Goal: Task Accomplishment & Management: Use online tool/utility

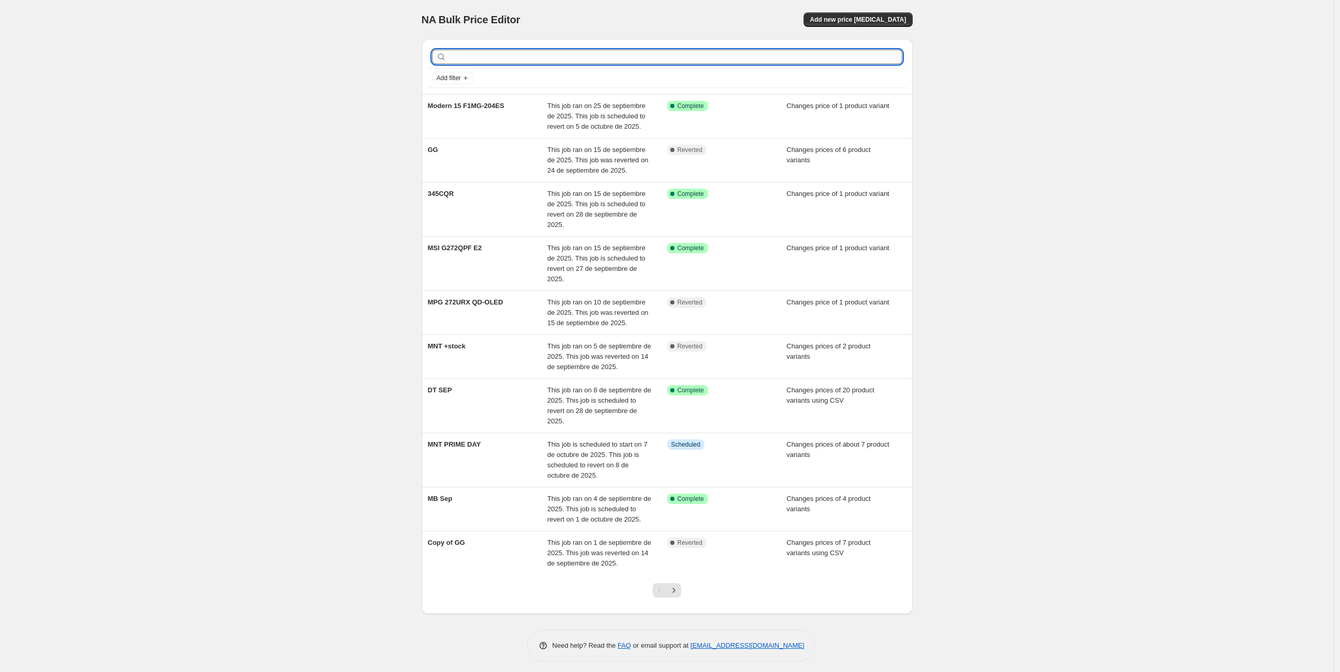
click at [533, 62] on input "text" at bounding box center [676, 57] width 454 height 14
type input "GG"
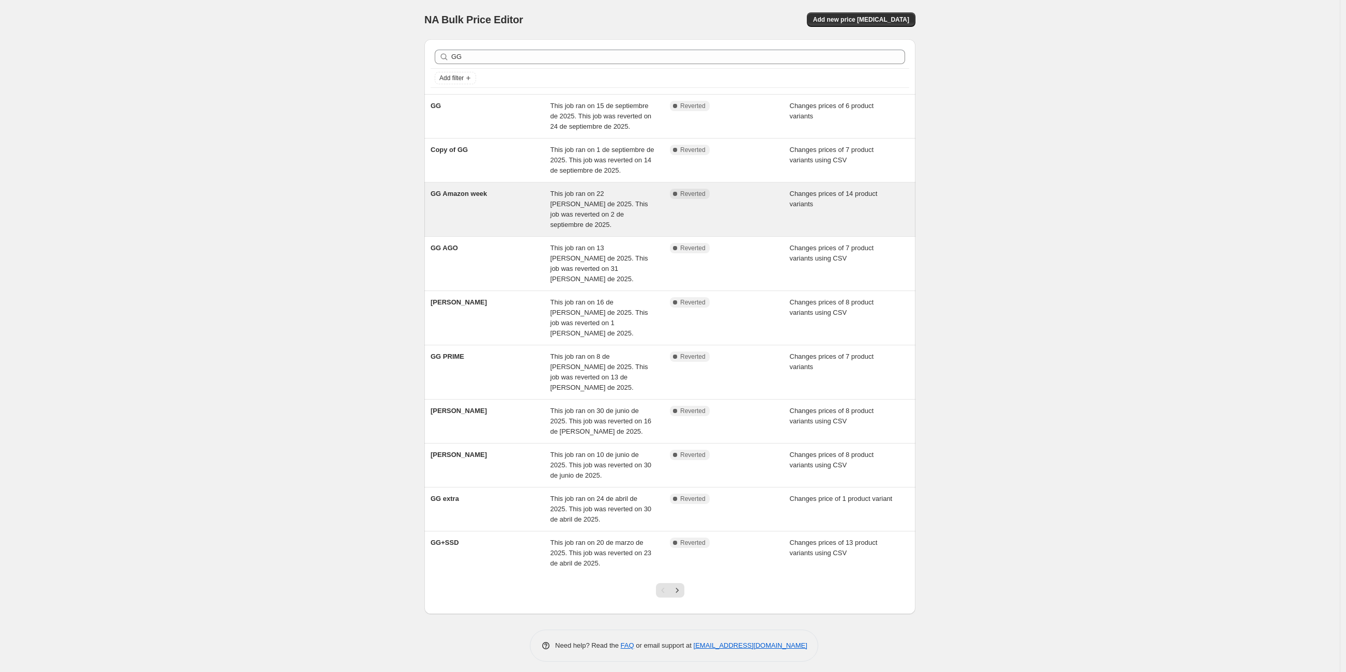
click at [460, 208] on div "GG Amazon week" at bounding box center [490, 209] width 120 height 41
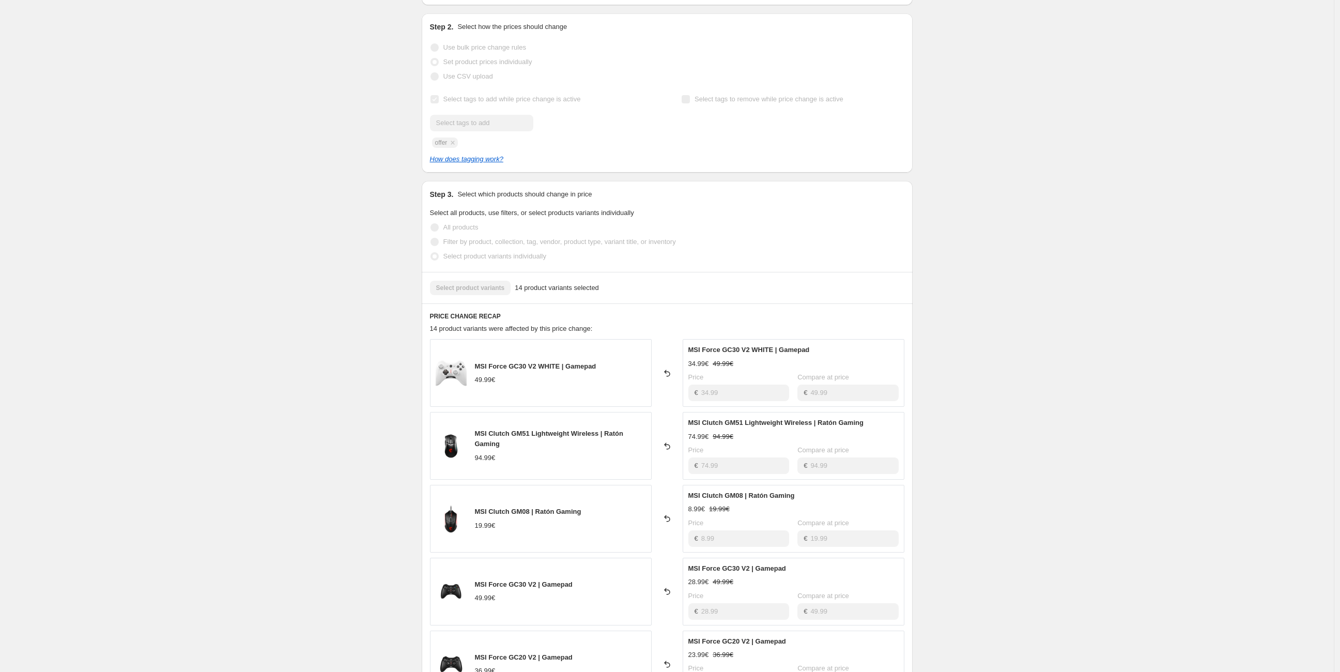
scroll to position [344, 0]
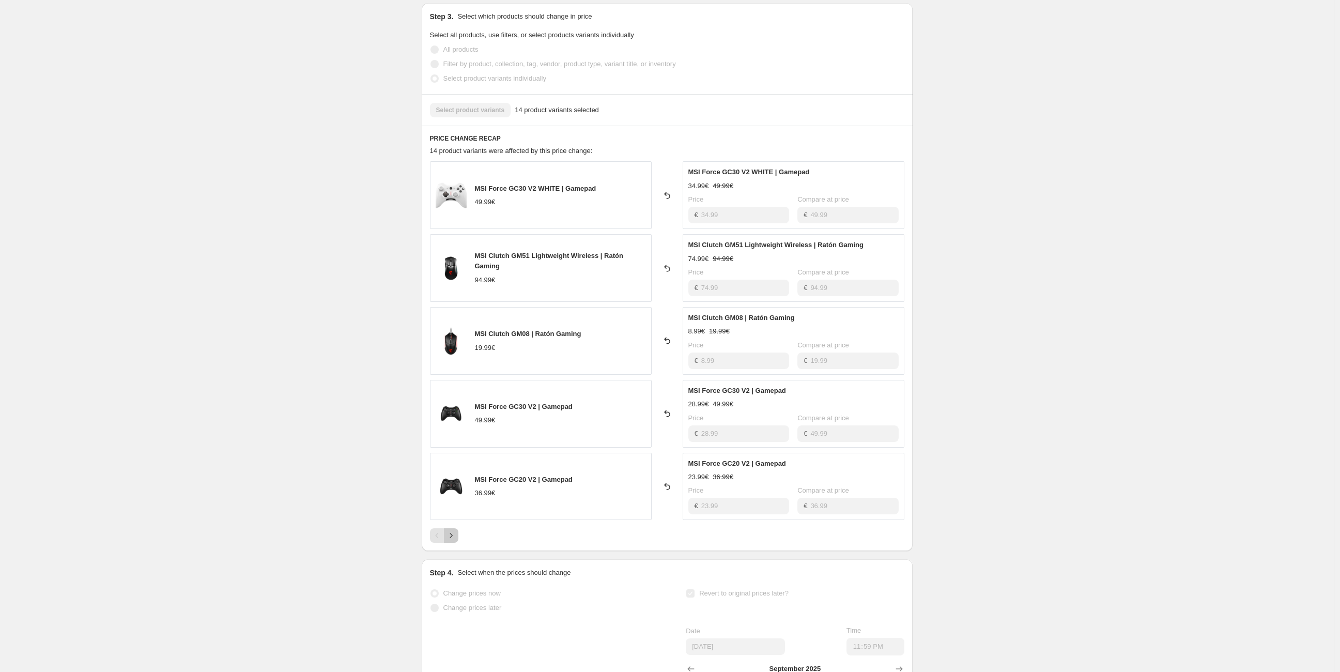
click at [454, 536] on icon "Next" at bounding box center [451, 535] width 10 height 10
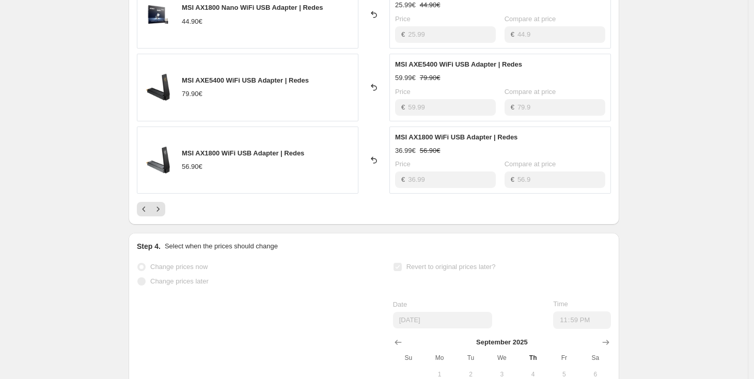
scroll to position [829, 0]
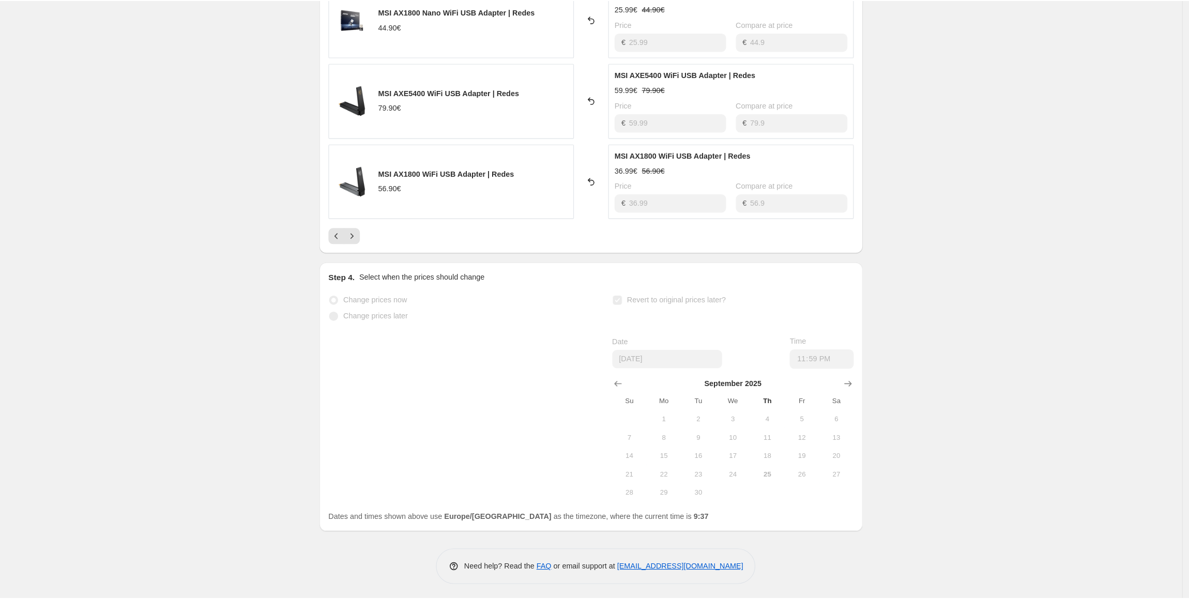
scroll to position [608, 0]
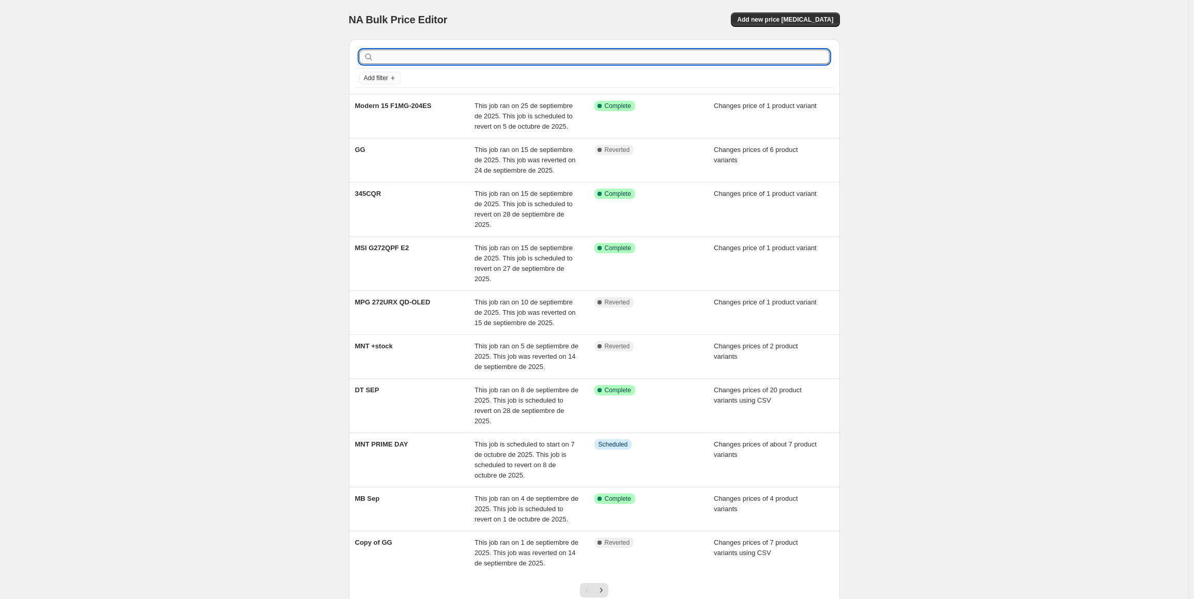
click at [398, 56] on input "text" at bounding box center [603, 57] width 454 height 14
type input "gg"
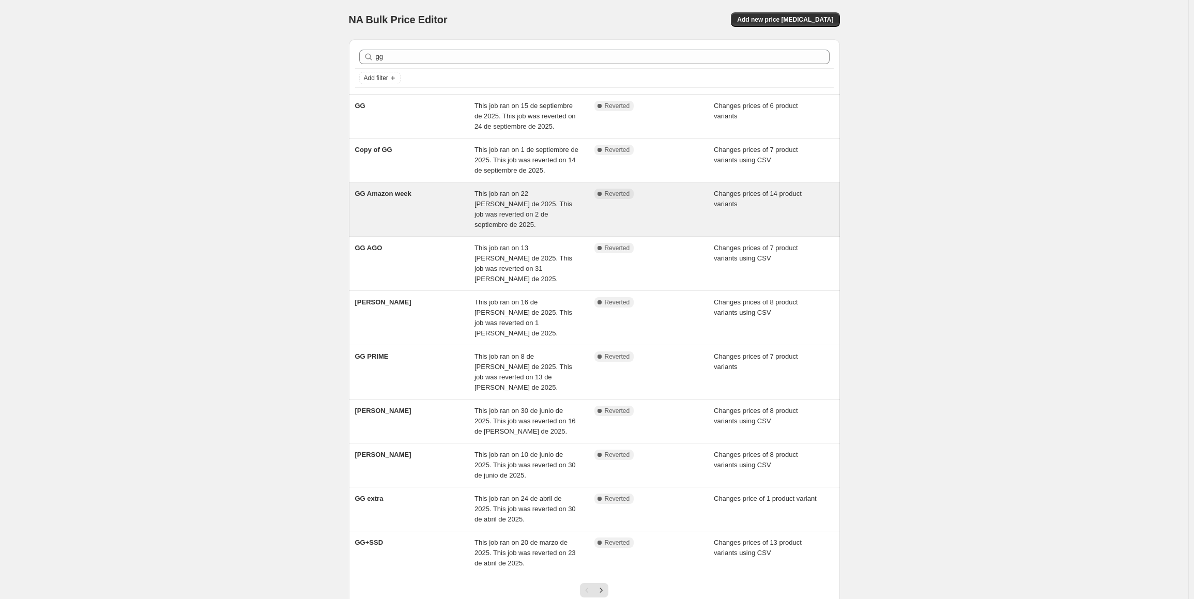
click at [400, 198] on div "GG Amazon week" at bounding box center [415, 209] width 120 height 41
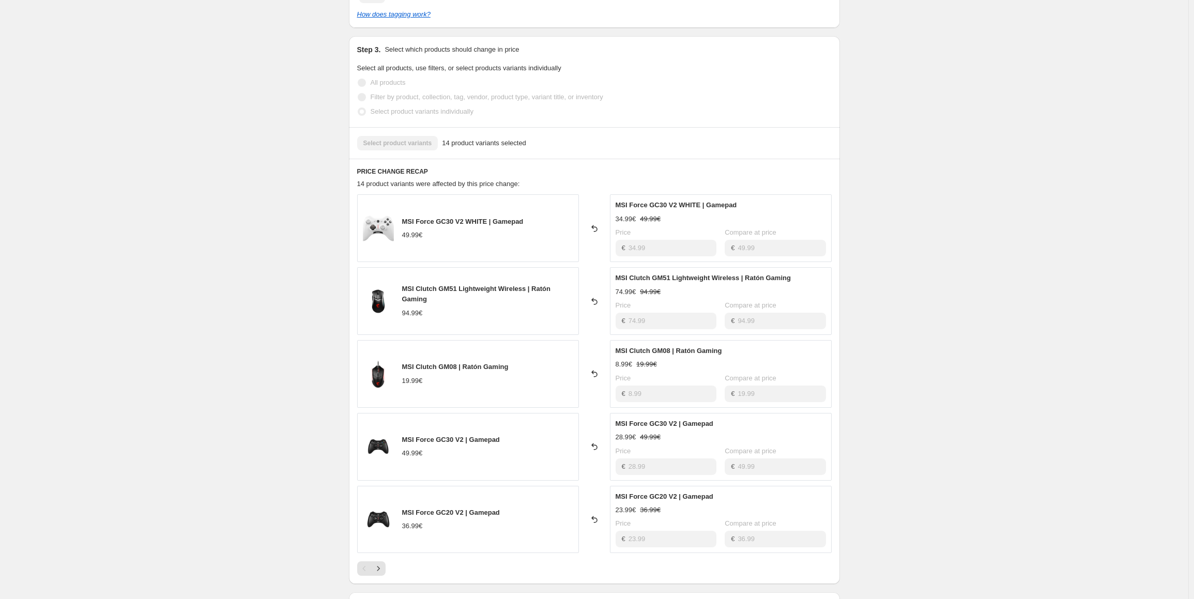
scroll to position [362, 0]
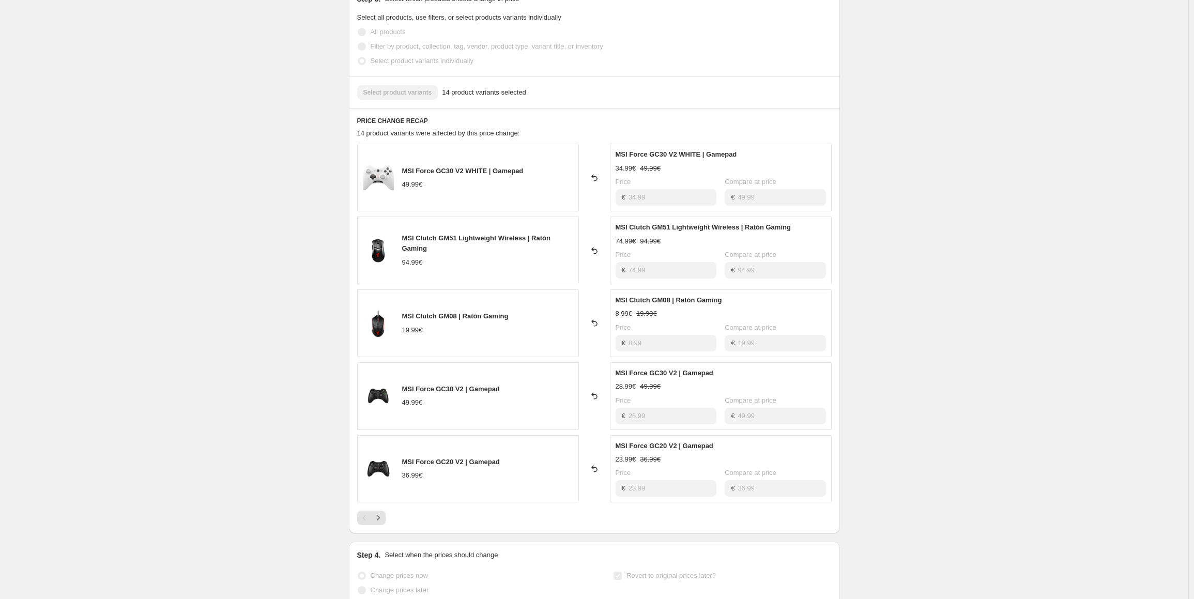
click at [1007, 159] on div "GG Amazon week. This page is ready GG Amazon week Complete Reverted Copy to new…" at bounding box center [594, 242] width 1188 height 1209
drag, startPoint x: 402, startPoint y: 239, endPoint x: 514, endPoint y: 244, distance: 111.7
click at [514, 245] on div "MSI Clutch GM51 Lightweight Wireless | Ratón Gaming 94.99€" at bounding box center [468, 251] width 222 height 68
click at [466, 256] on div "MSI Clutch GM51 Lightweight Wireless | Ratón Gaming 94.99€" at bounding box center [487, 250] width 171 height 34
drag, startPoint x: 428, startPoint y: 239, endPoint x: 506, endPoint y: 266, distance: 83.0
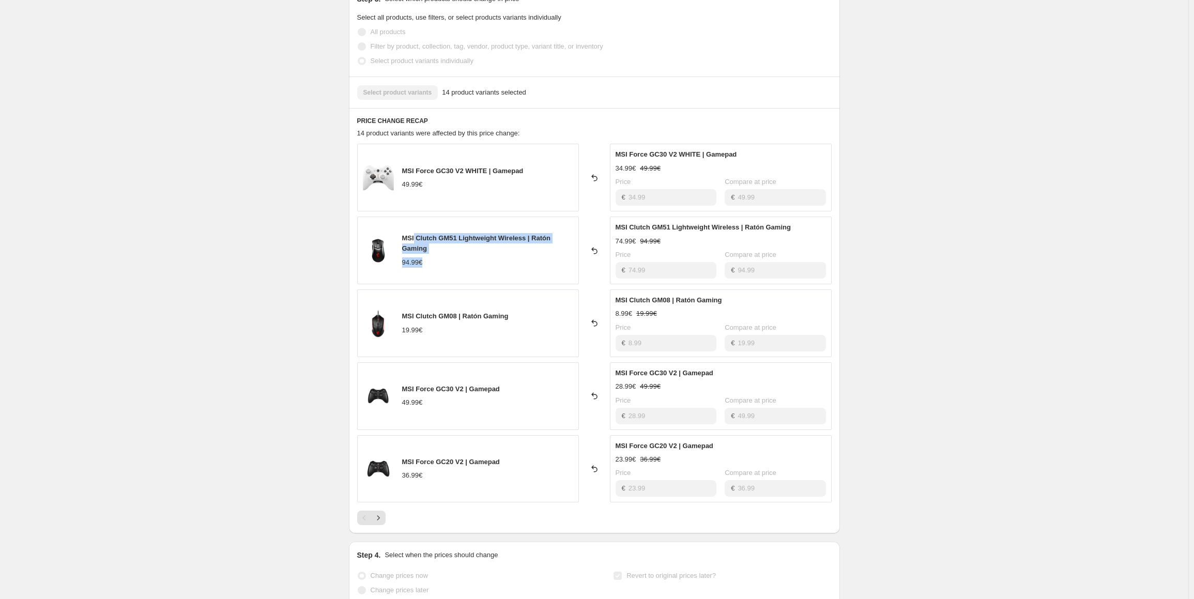
click at [504, 258] on div "MSI Clutch GM51 Lightweight Wireless | Ratón Gaming 94.99€" at bounding box center [487, 250] width 171 height 34
click at [681, 279] on div "MSI Clutch GM51 Lightweight Wireless | Ratón Gaming 74.99€ 94.99€ Price € 74.99…" at bounding box center [721, 251] width 222 height 68
click at [921, 250] on div "GG Amazon week. This page is ready GG Amazon week Complete Reverted Copy to new…" at bounding box center [594, 242] width 1188 height 1209
click at [918, 234] on div "GG Amazon week. This page is ready GG Amazon week Complete Reverted Copy to new…" at bounding box center [594, 242] width 1188 height 1209
click at [461, 248] on div "MSI Clutch GM51 Lightweight Wireless | Ratón Gaming" at bounding box center [487, 243] width 171 height 21
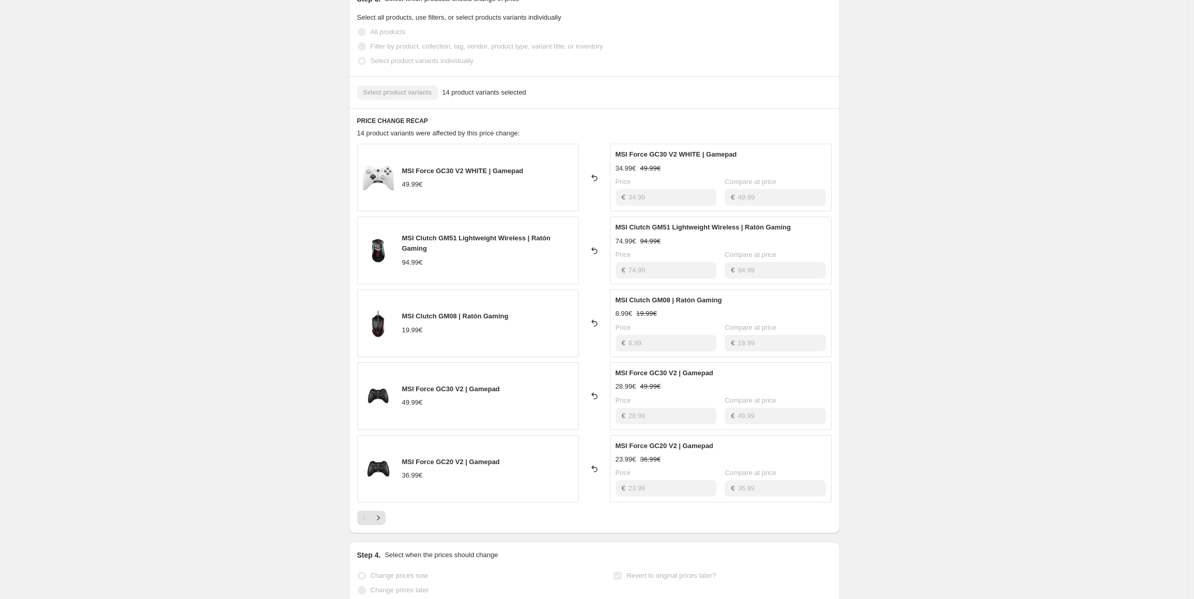
click at [461, 248] on div "MSI Clutch GM51 Lightweight Wireless | Ratón Gaming" at bounding box center [487, 243] width 171 height 21
drag, startPoint x: 875, startPoint y: 222, endPoint x: 904, endPoint y: 212, distance: 30.4
click at [877, 220] on div "GG Amazon week. This page is ready GG Amazon week Complete Reverted Copy to new…" at bounding box center [594, 242] width 1188 height 1209
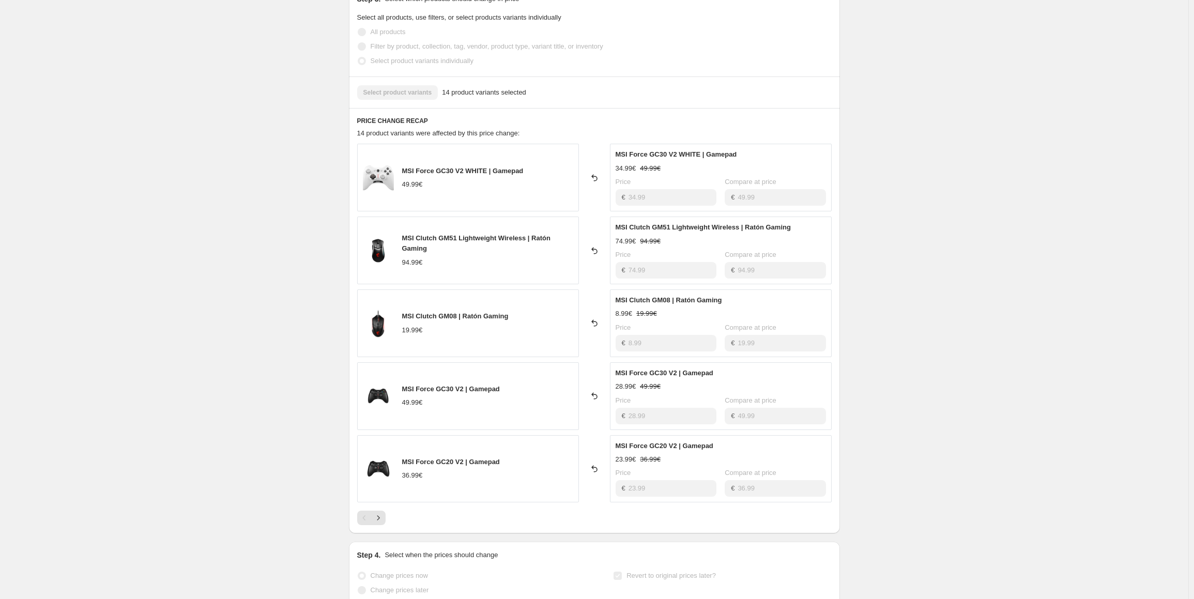
click at [985, 185] on div "GG Amazon week. This page is ready GG Amazon week Complete Reverted Copy to new…" at bounding box center [594, 242] width 1188 height 1209
click at [1030, 138] on div "GG Amazon week. This page is ready GG Amazon week Complete Reverted Copy to new…" at bounding box center [594, 242] width 1188 height 1209
click at [1029, 120] on div "GG Amazon week. This page is ready GG Amazon week Complete Reverted Copy to new…" at bounding box center [594, 242] width 1188 height 1209
click at [916, 111] on div "GG Amazon week. This page is ready GG Amazon week Complete Reverted Copy to new…" at bounding box center [594, 242] width 1188 height 1209
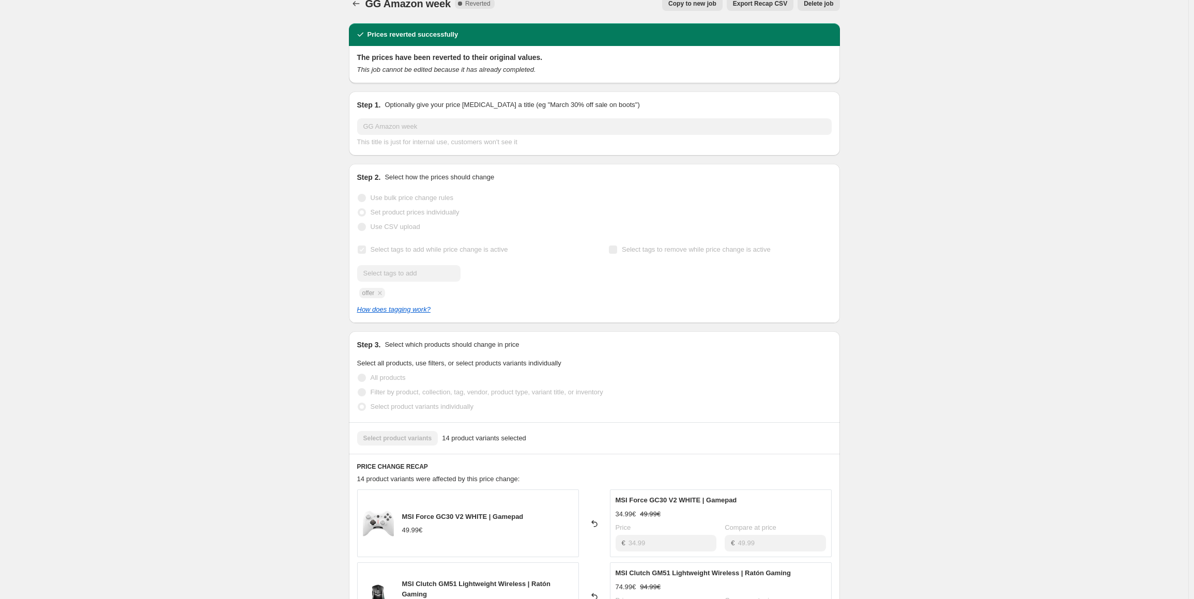
scroll to position [0, 0]
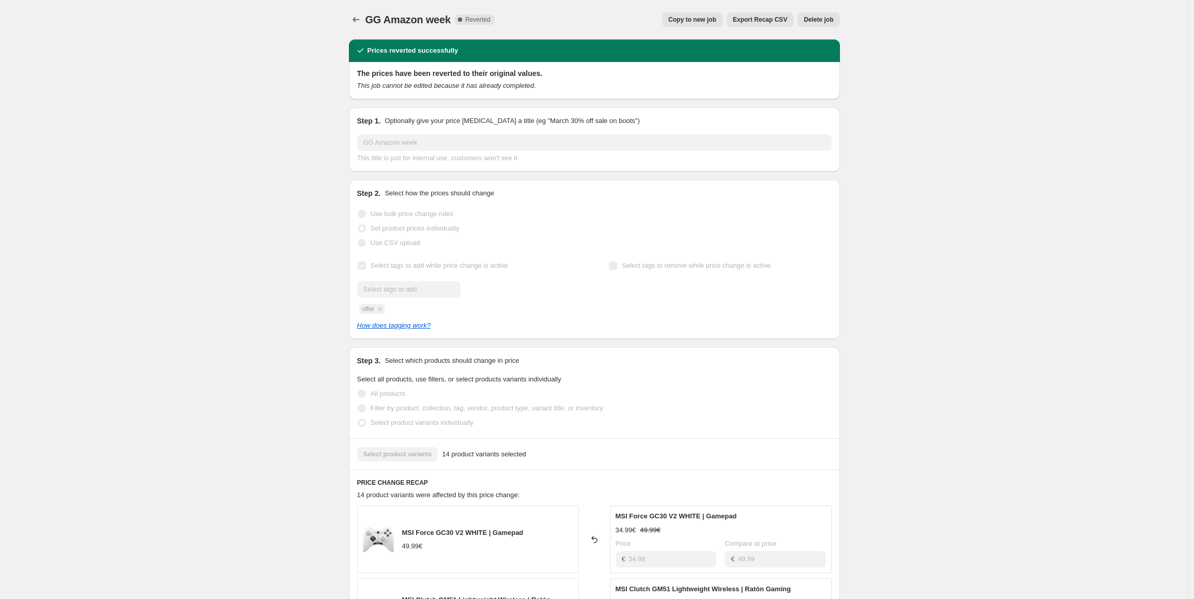
click at [1012, 211] on div "GG Amazon week. This page is ready GG Amazon week Complete Reverted Copy to new…" at bounding box center [594, 604] width 1188 height 1209
drag, startPoint x: 180, startPoint y: 111, endPoint x: 468, endPoint y: 105, distance: 288.4
click at [190, 110] on div "GG Amazon week. This page is ready GG Amazon week Complete Reverted Copy to new…" at bounding box center [594, 604] width 1188 height 1209
click at [962, 114] on div "GG Amazon week. This page is ready GG Amazon week Complete Reverted Copy to new…" at bounding box center [594, 604] width 1188 height 1209
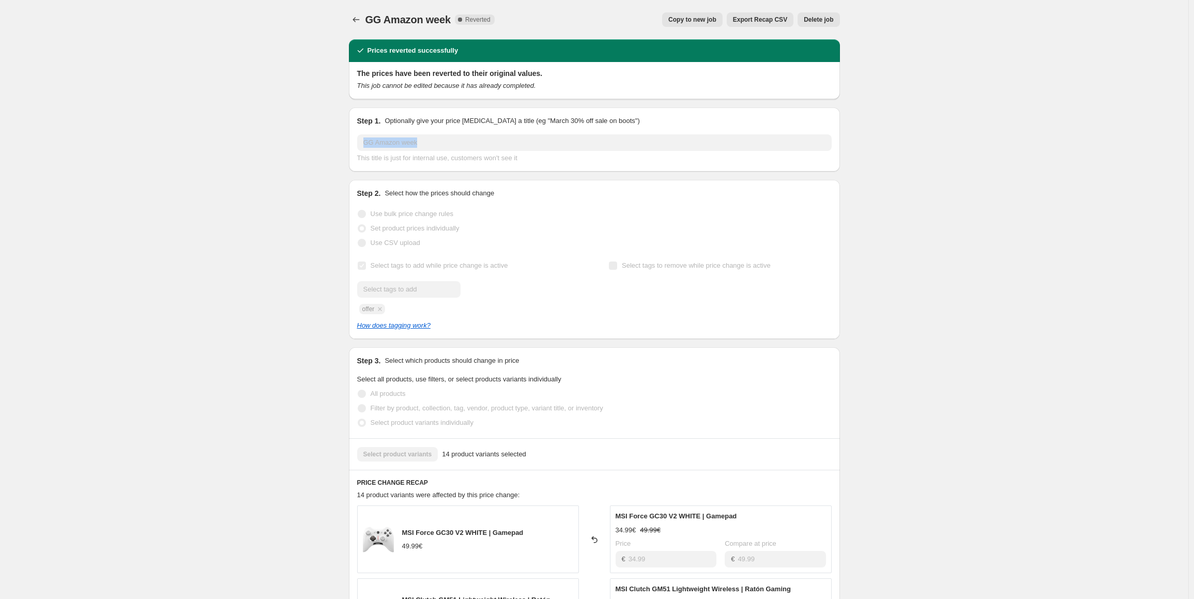
drag, startPoint x: 202, startPoint y: 151, endPoint x: 543, endPoint y: 29, distance: 361.9
click at [216, 143] on div "GG Amazon week. This page is ready GG Amazon week Complete Reverted Copy to new…" at bounding box center [594, 604] width 1188 height 1209
click at [991, 12] on div "GG Amazon week. This page is ready GG Amazon week Complete Reverted Copy to new…" at bounding box center [594, 604] width 1188 height 1209
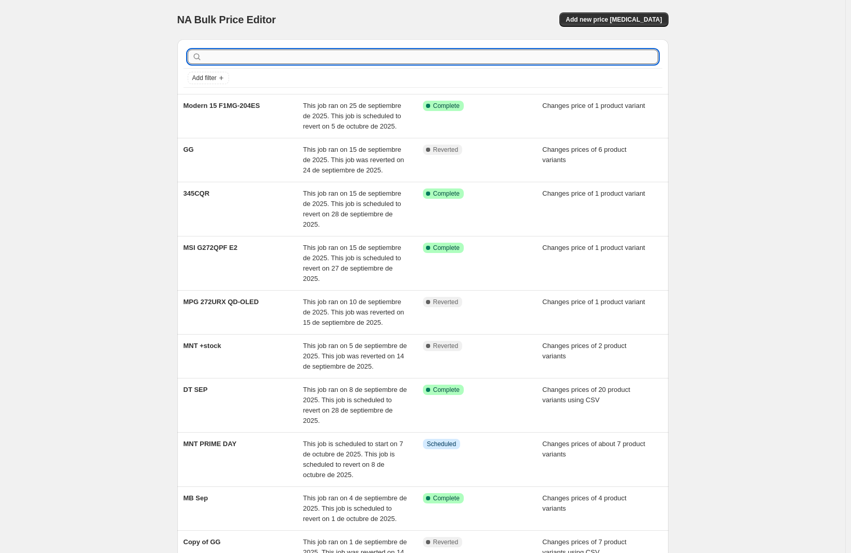
click at [252, 55] on input "text" at bounding box center [431, 57] width 454 height 14
type input "GG"
